Goal: Task Accomplishment & Management: Complete application form

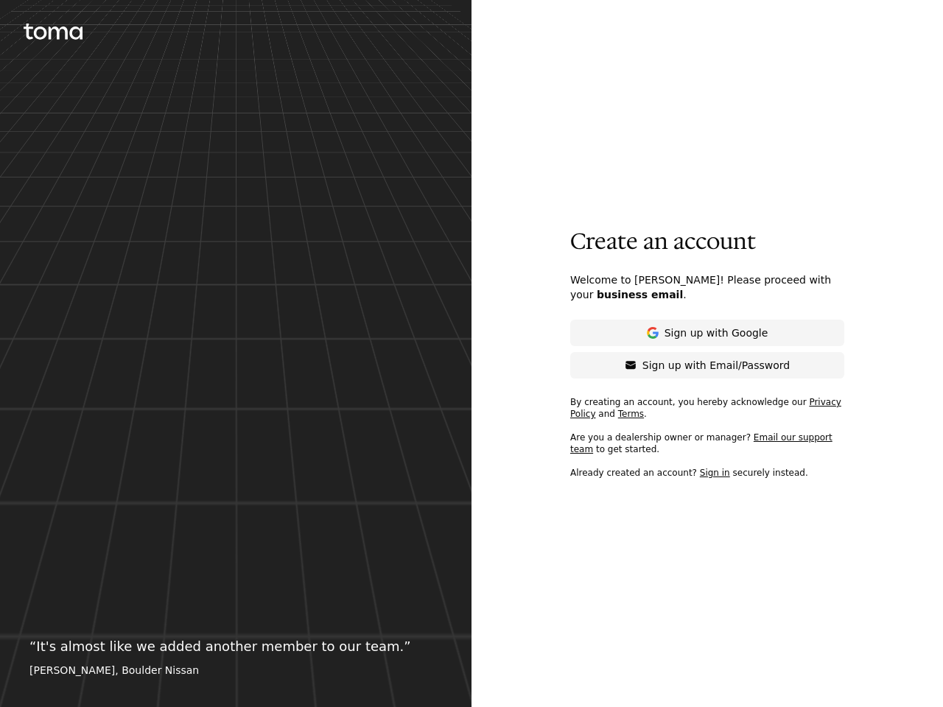
click at [471, 354] on div "Create an account Welcome to [PERSON_NAME]! Please proceed with your business e…" at bounding box center [706, 353] width 471 height 707
click at [707, 333] on p "Sign up with Google" at bounding box center [716, 333] width 104 height 15
click at [707, 365] on p "Sign up with Email/Password" at bounding box center [715, 365] width 147 height 15
